Goal: Task Accomplishment & Management: Use online tool/utility

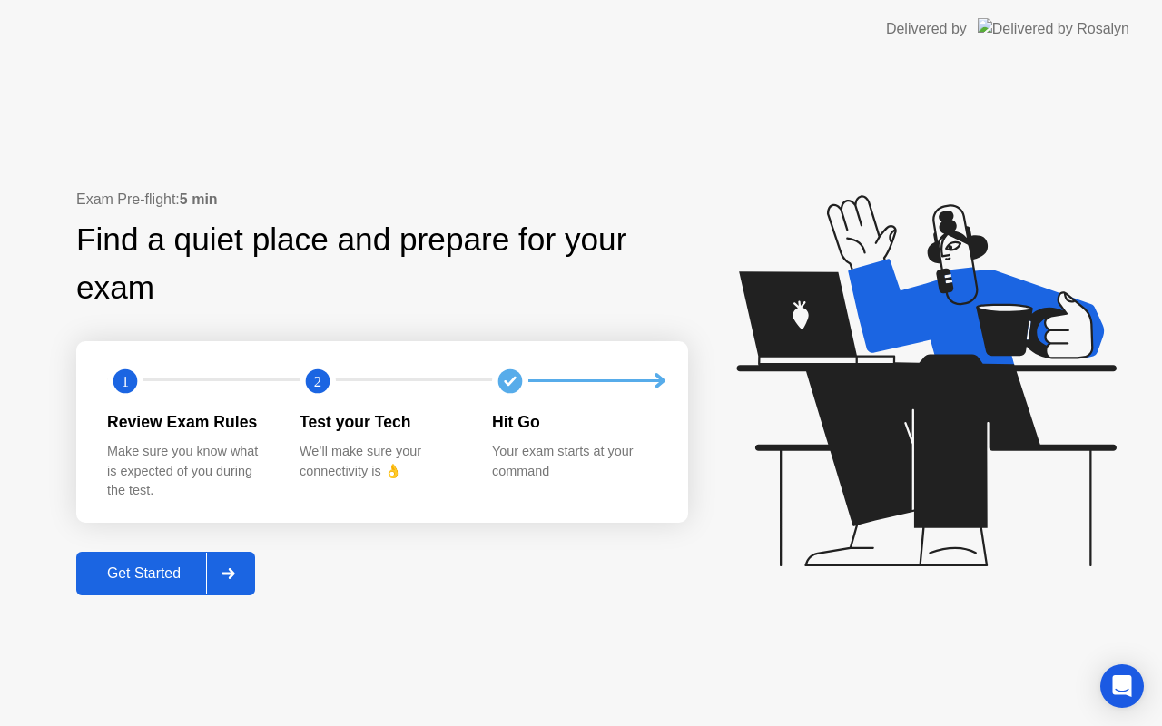
click at [155, 566] on div "Get Started" at bounding box center [144, 574] width 124 height 16
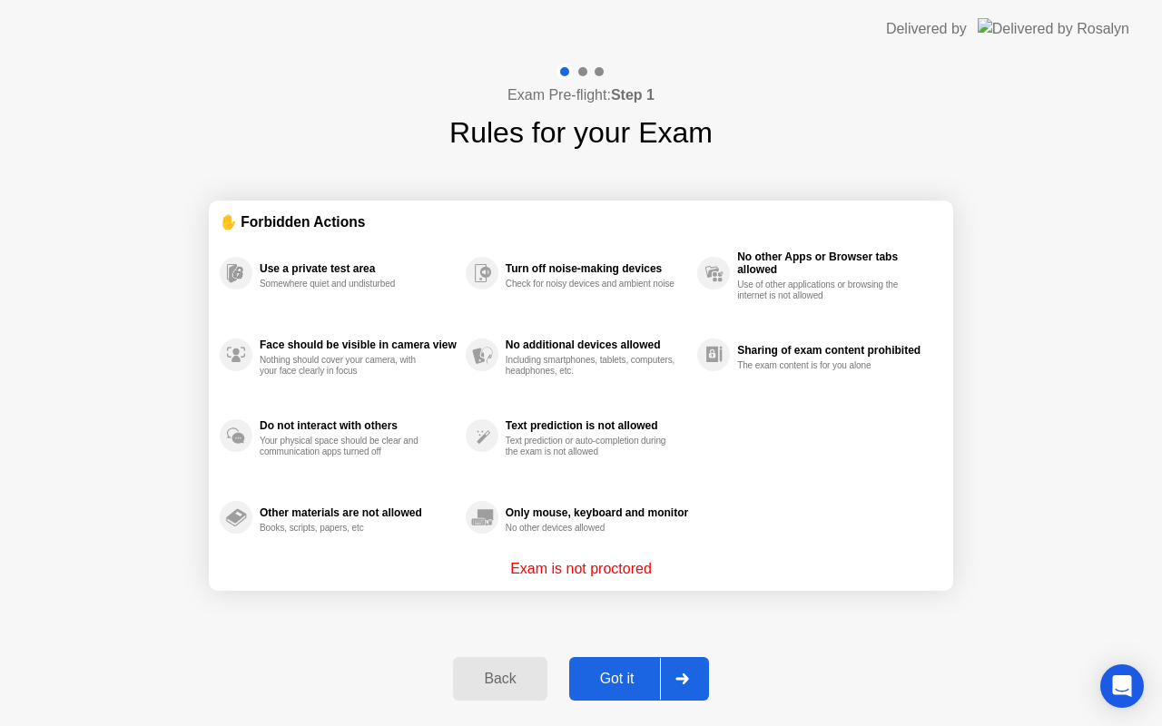
click at [615, 681] on div "Got it" at bounding box center [617, 679] width 85 height 16
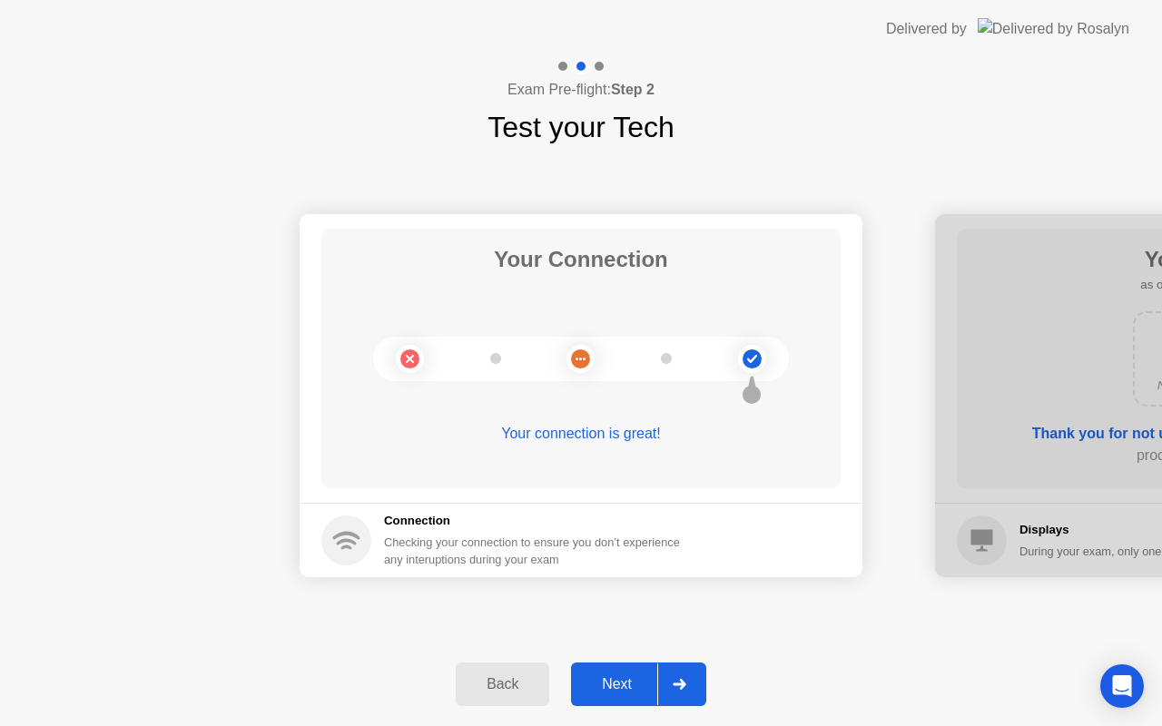
click at [615, 681] on div "Next" at bounding box center [617, 685] width 81 height 16
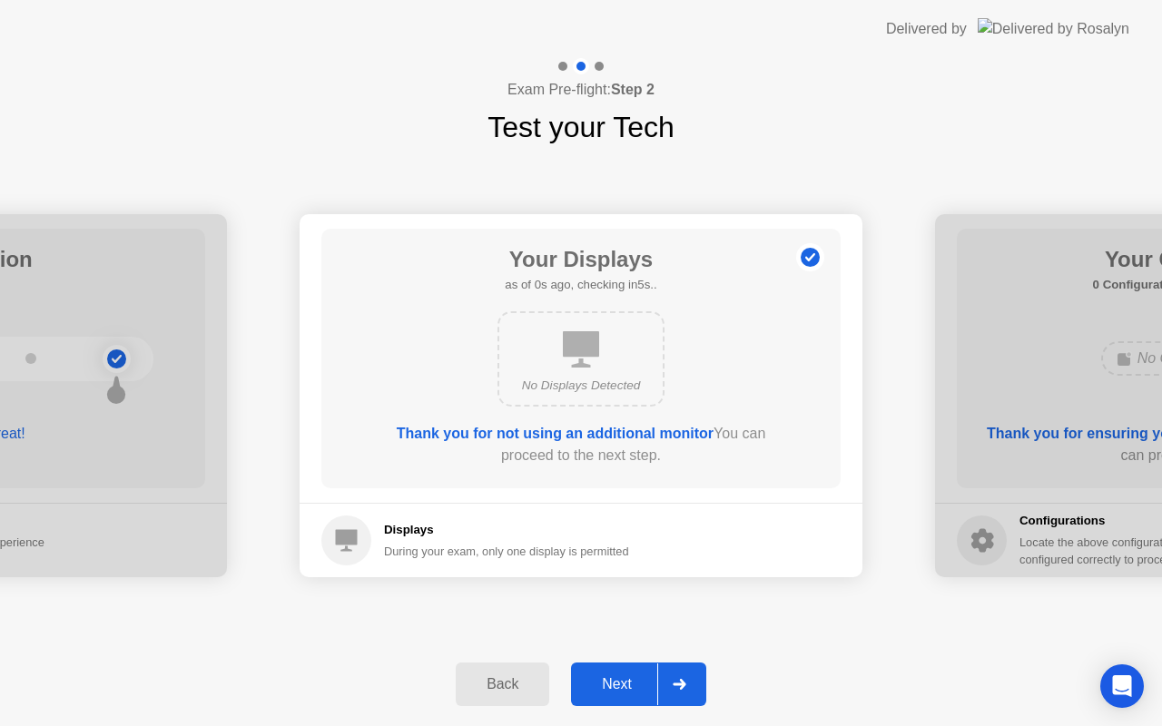
click at [615, 681] on div "Next" at bounding box center [617, 685] width 81 height 16
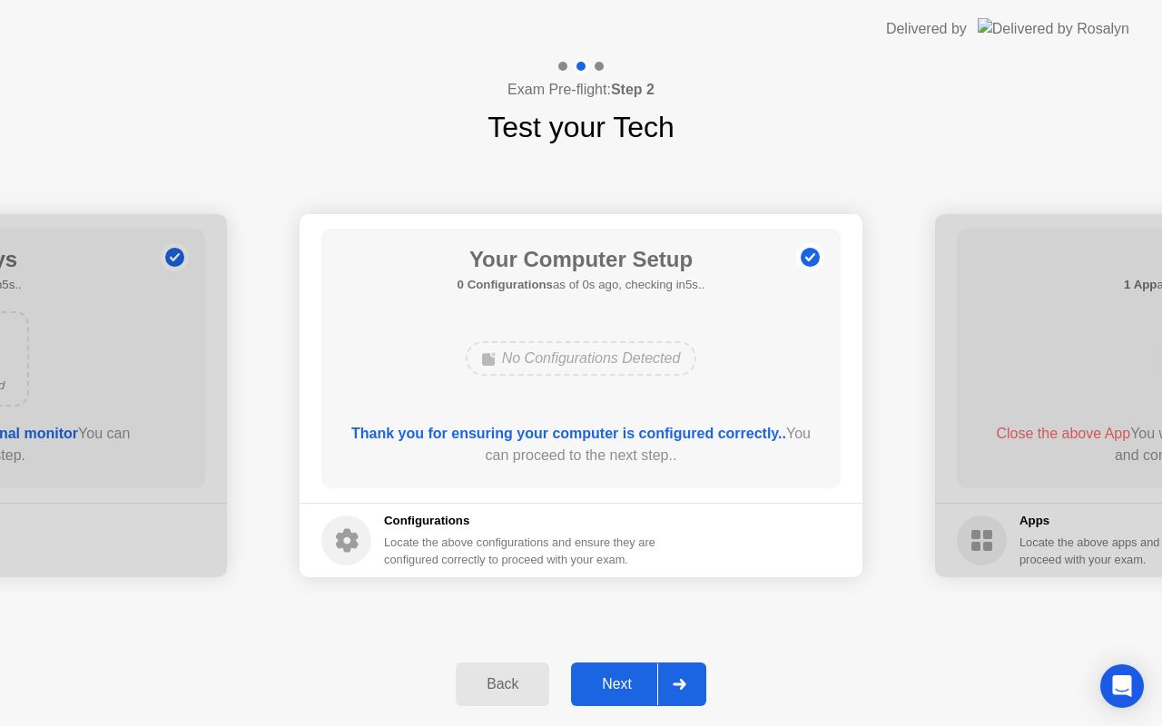
click at [615, 681] on div "Next" at bounding box center [617, 685] width 81 height 16
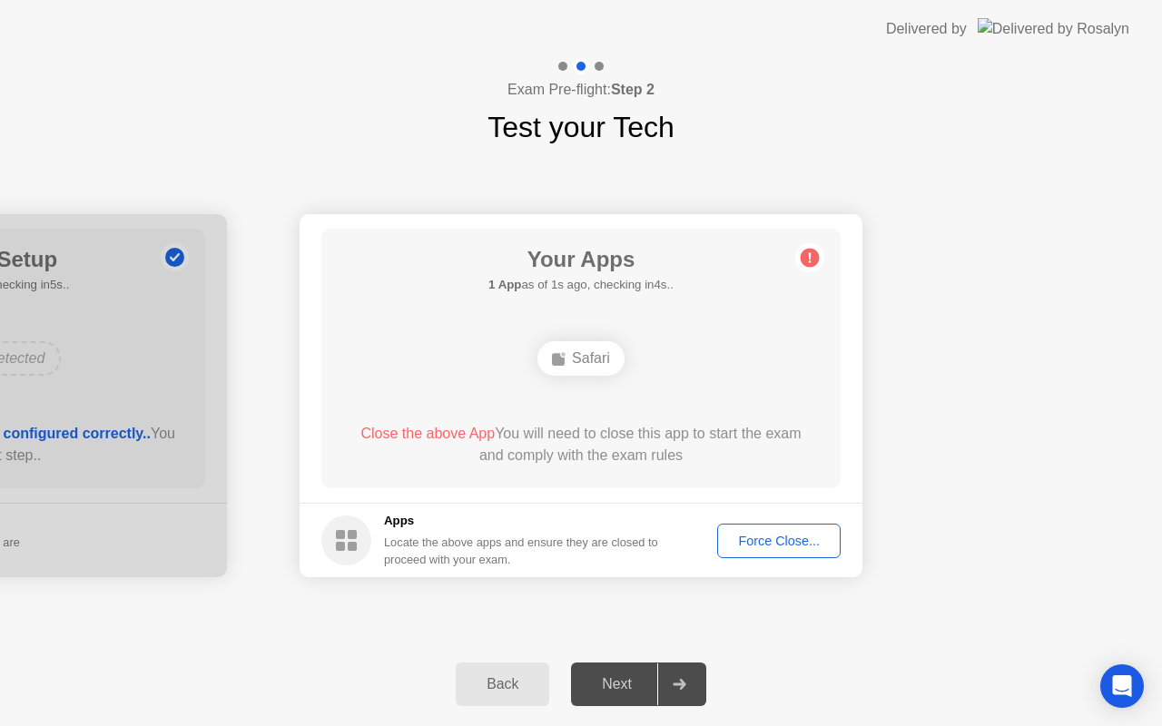
click at [756, 547] on div "Force Close..." at bounding box center [779, 541] width 111 height 15
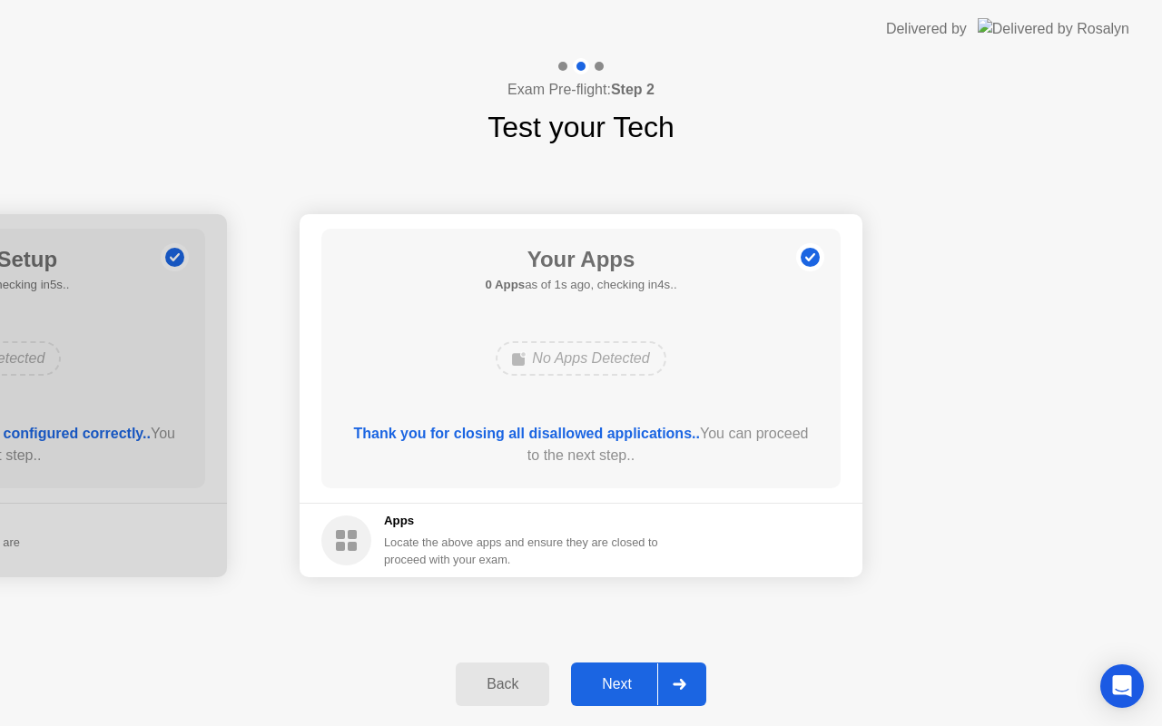
click at [630, 691] on div "Next" at bounding box center [617, 685] width 81 height 16
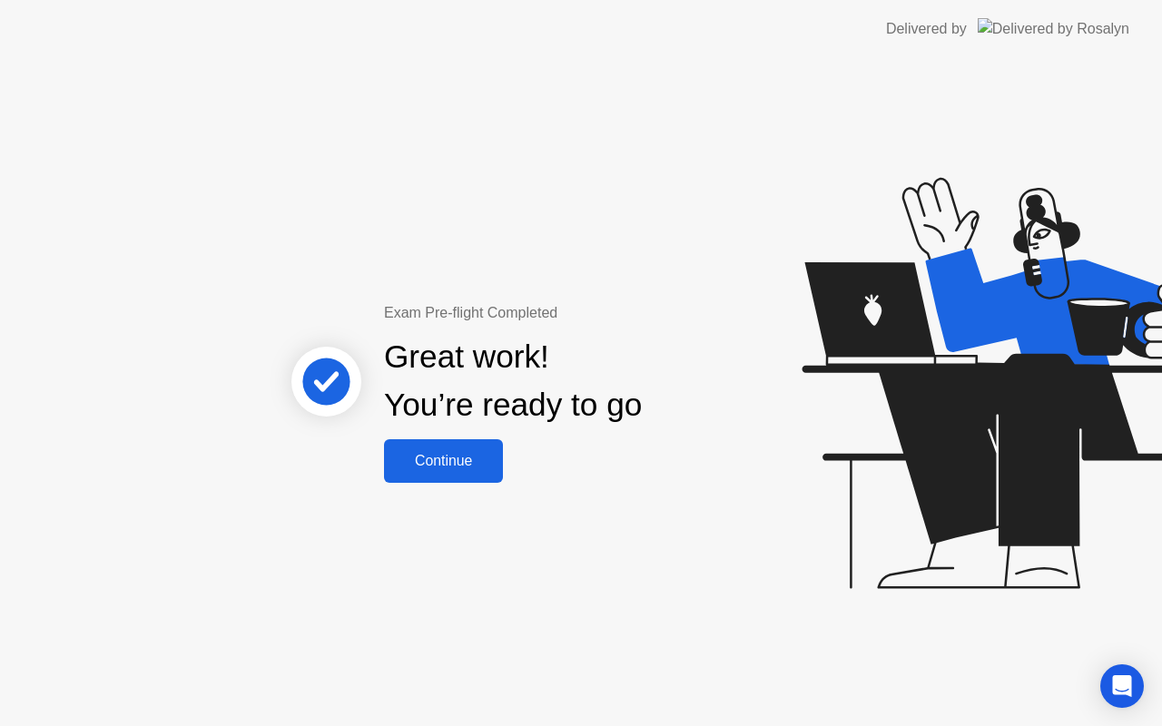
click at [450, 468] on div "Continue" at bounding box center [444, 461] width 108 height 16
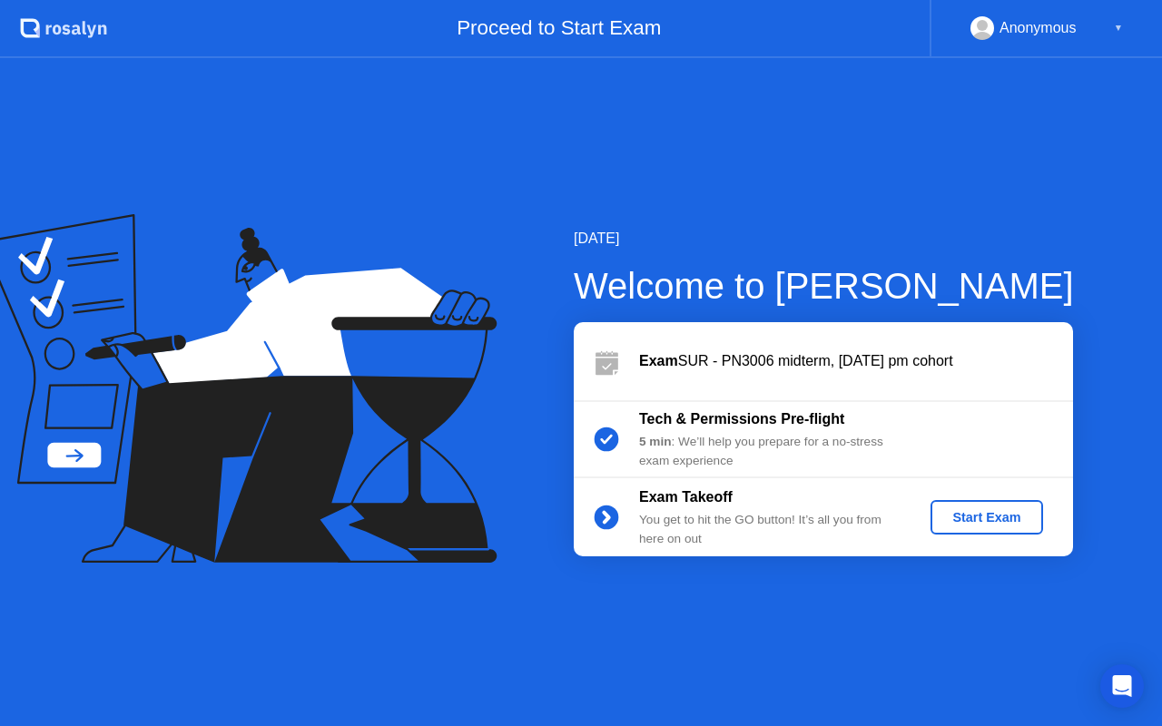
click at [987, 525] on div "Start Exam" at bounding box center [986, 517] width 97 height 15
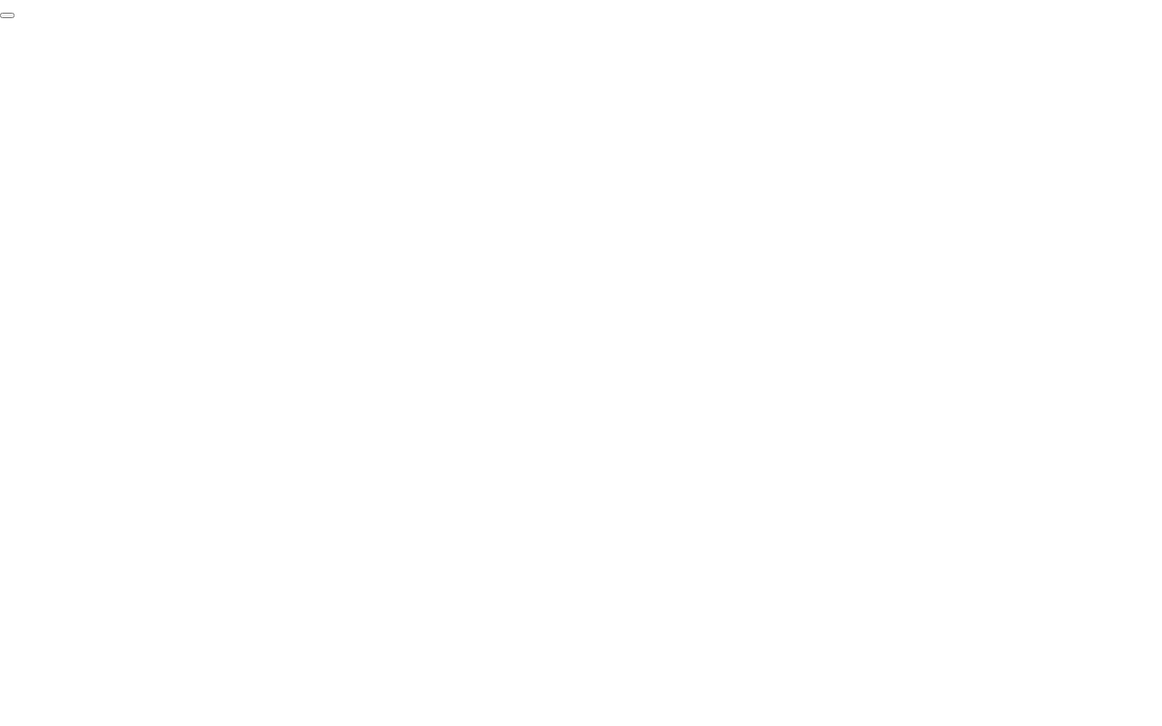
click div "End Proctoring Session"
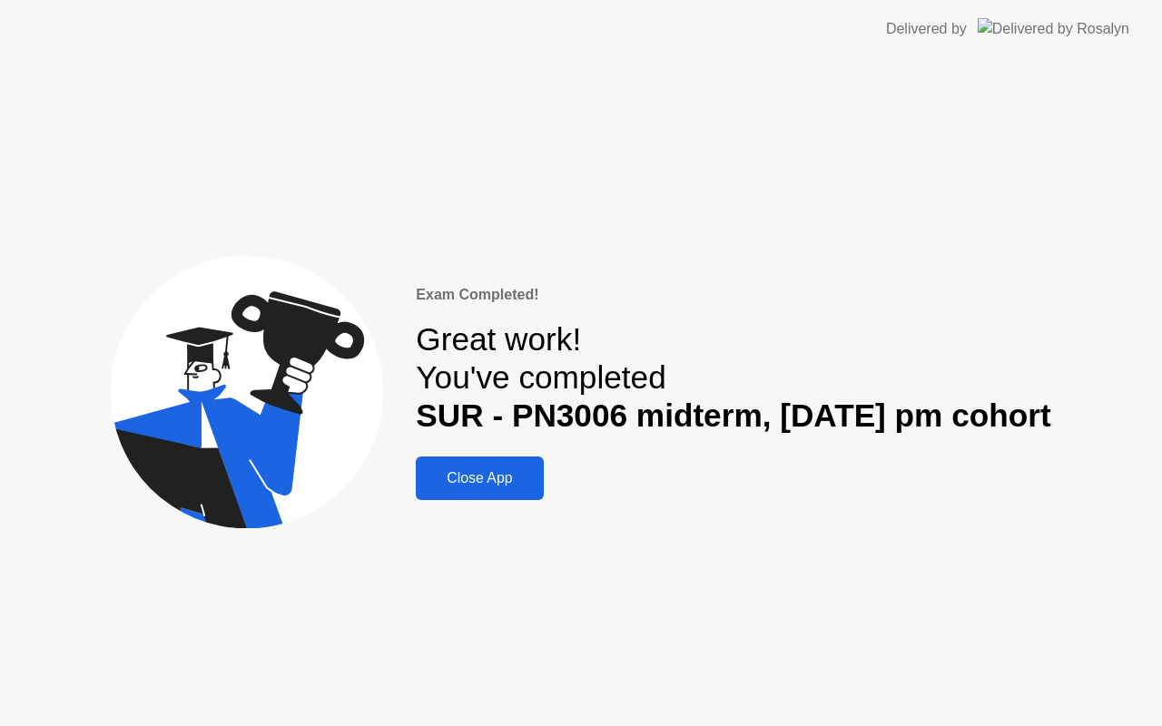
click at [489, 493] on button "Close App" at bounding box center [479, 479] width 127 height 44
